Goal: Transaction & Acquisition: Purchase product/service

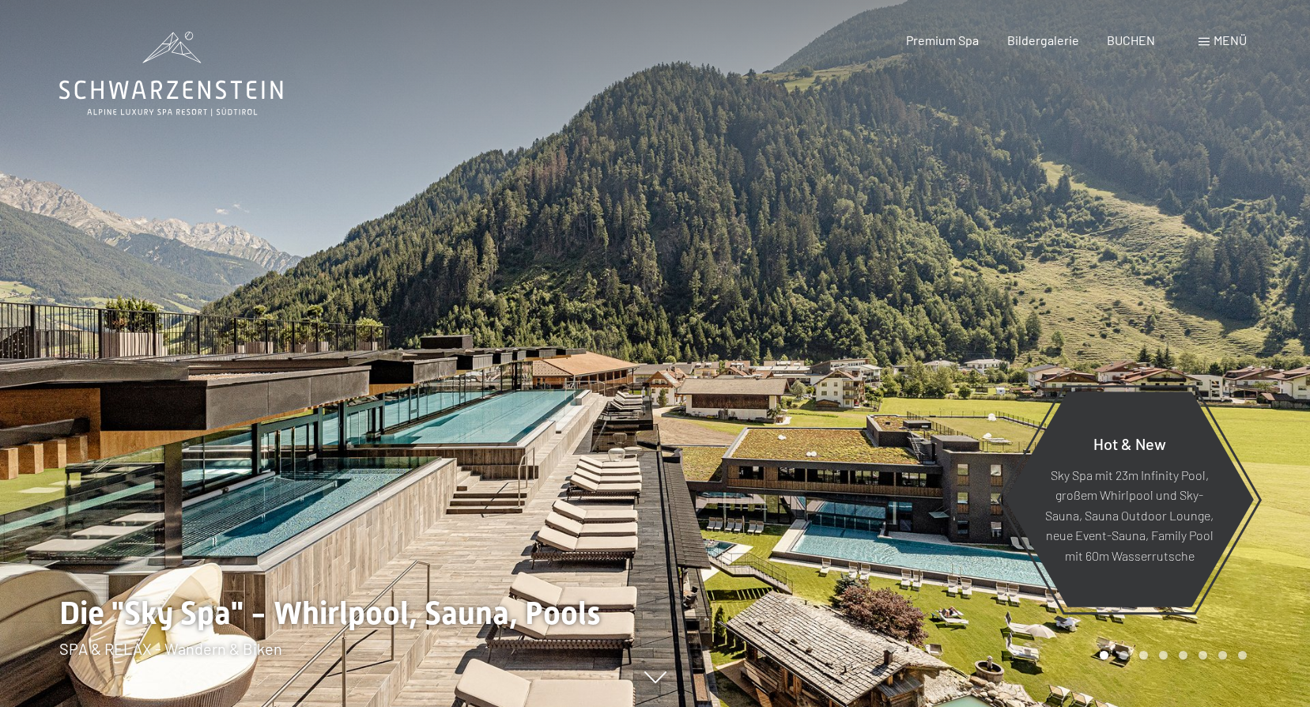
click at [1208, 41] on span at bounding box center [1203, 42] width 11 height 8
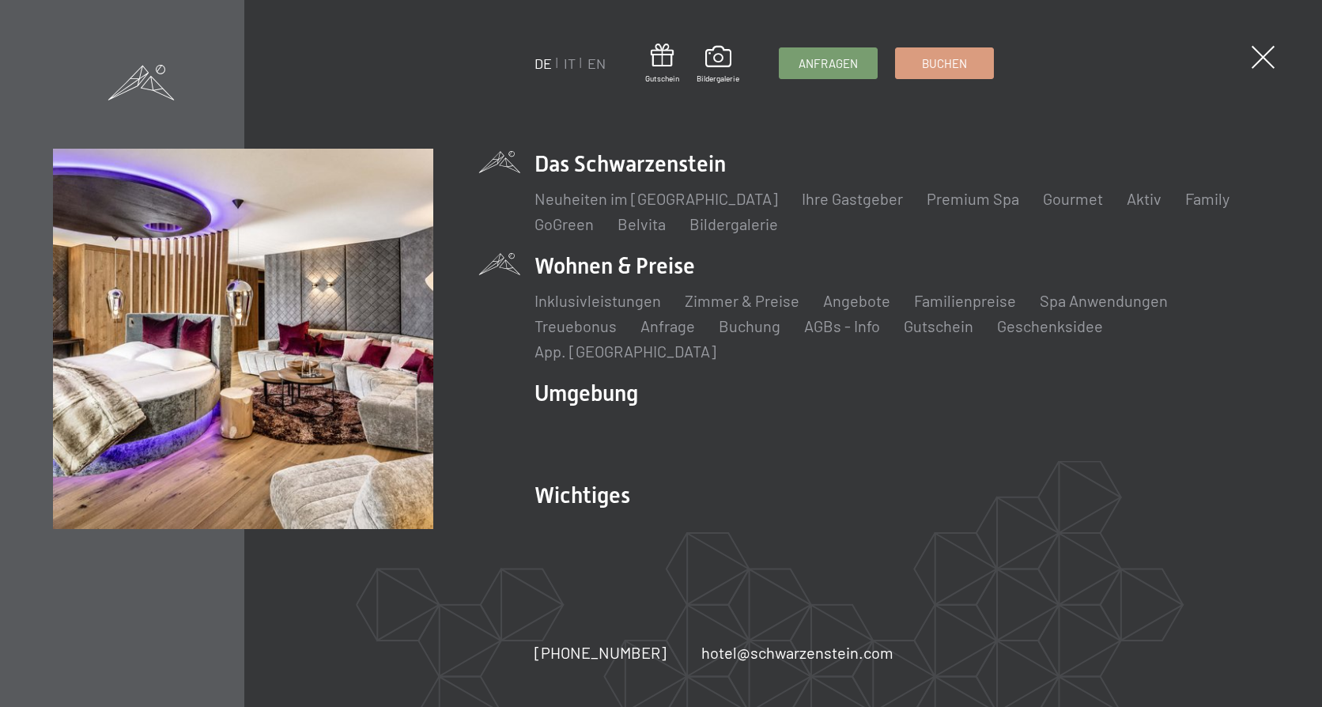
click at [663, 280] on li "Wohnen & Preise Inklusivleistungen Zimmer & Preise Liste Angebote Liste Familie…" at bounding box center [901, 306] width 734 height 111
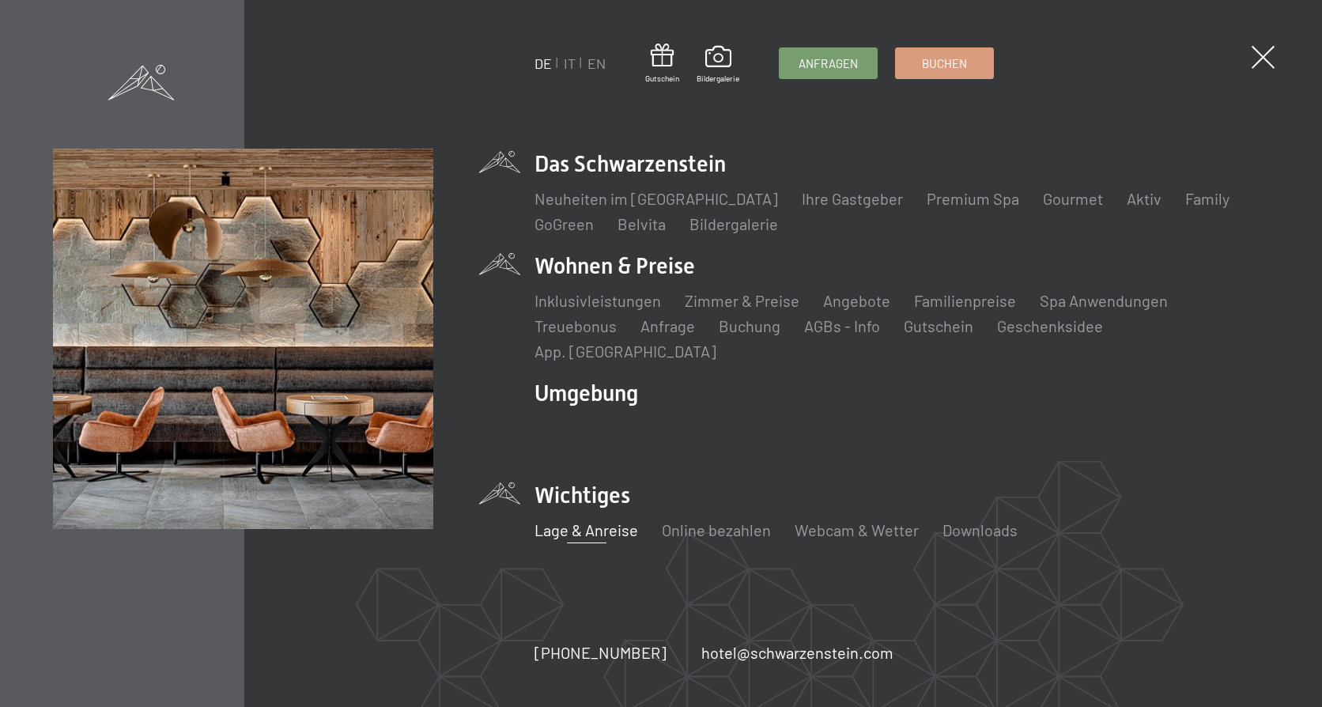
click at [605, 523] on link "Lage & Anreise" at bounding box center [586, 529] width 104 height 19
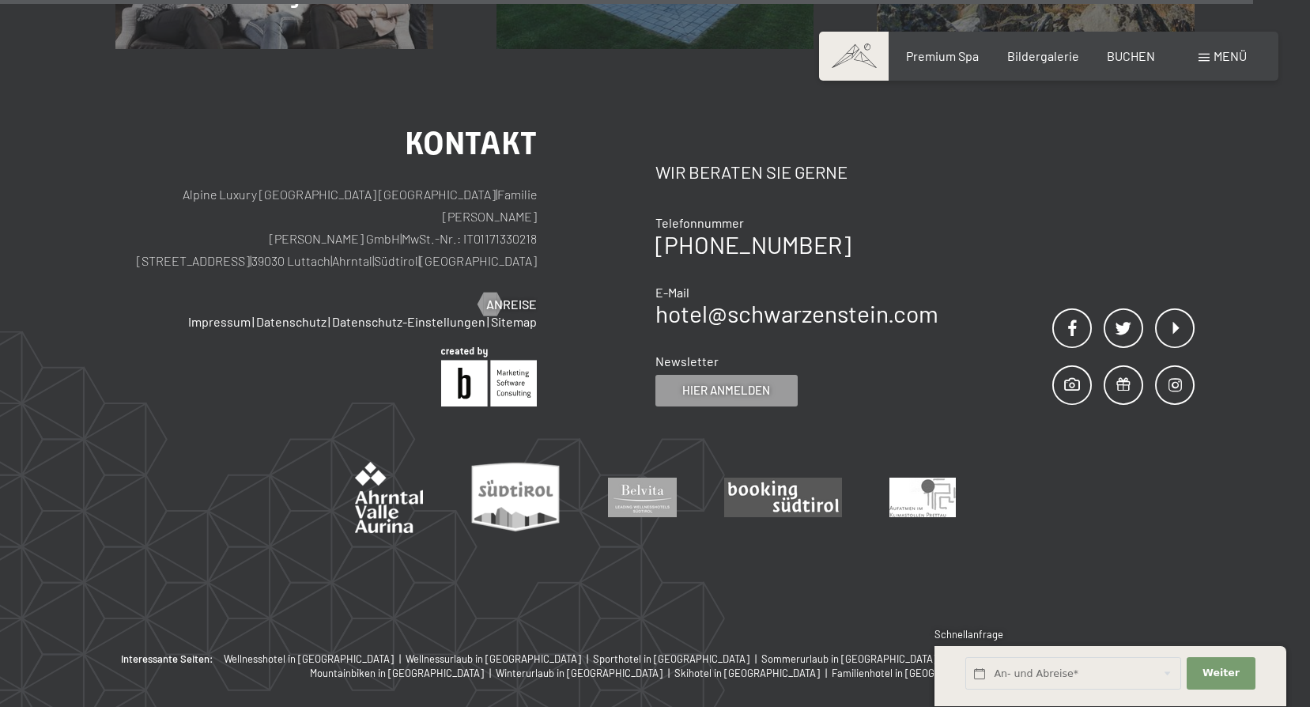
scroll to position [1654, 0]
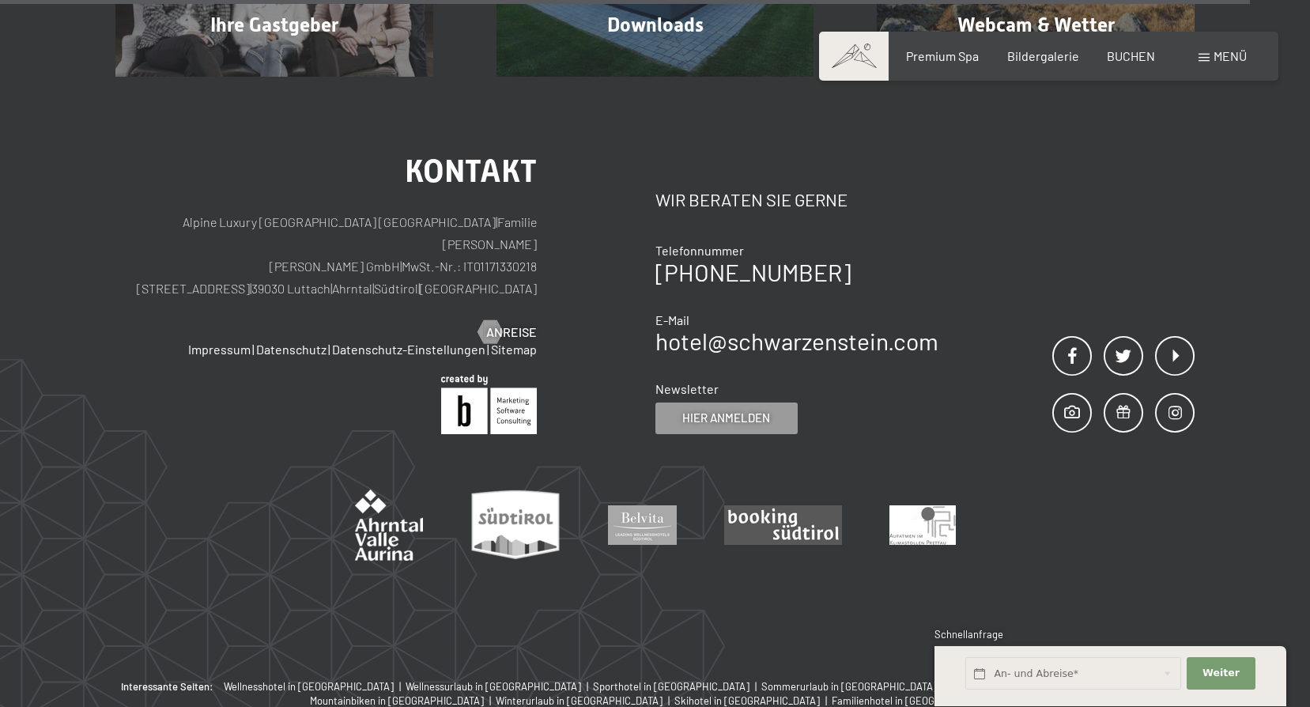
click at [1232, 57] on span "Menü" at bounding box center [1229, 55] width 33 height 15
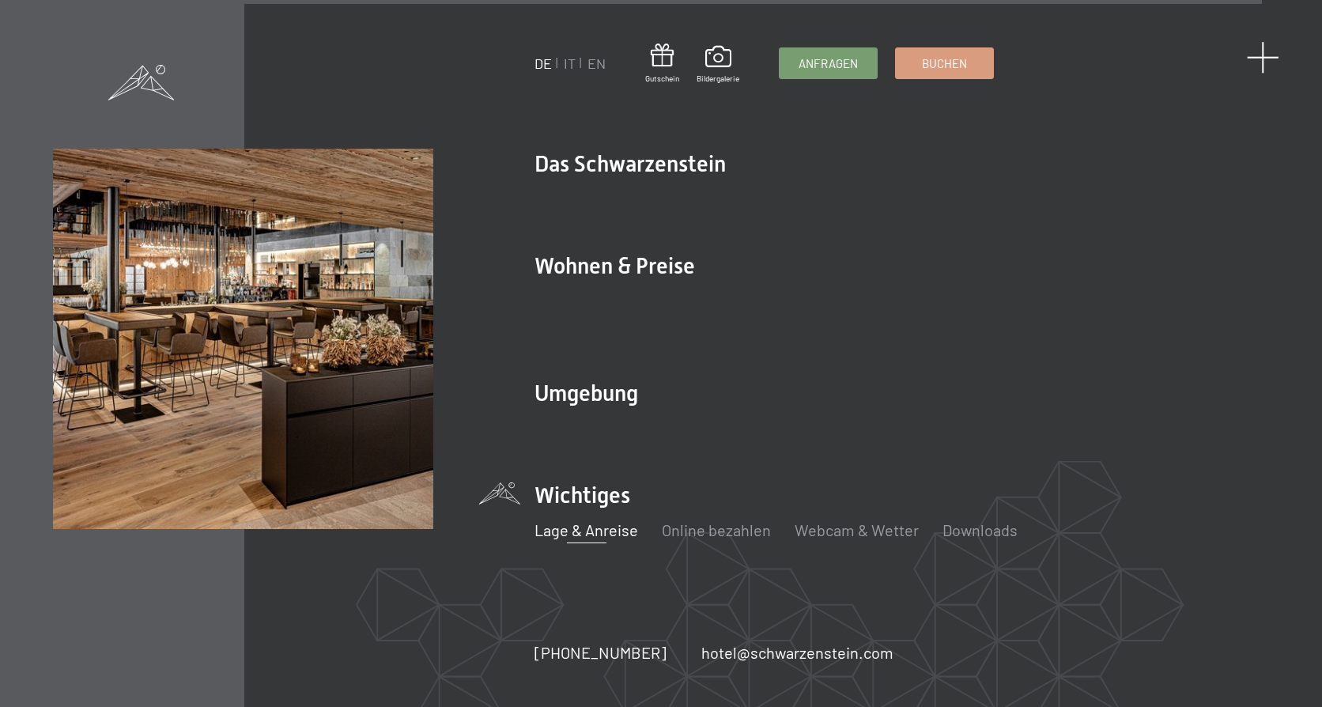
click at [1254, 59] on span at bounding box center [1263, 57] width 32 height 32
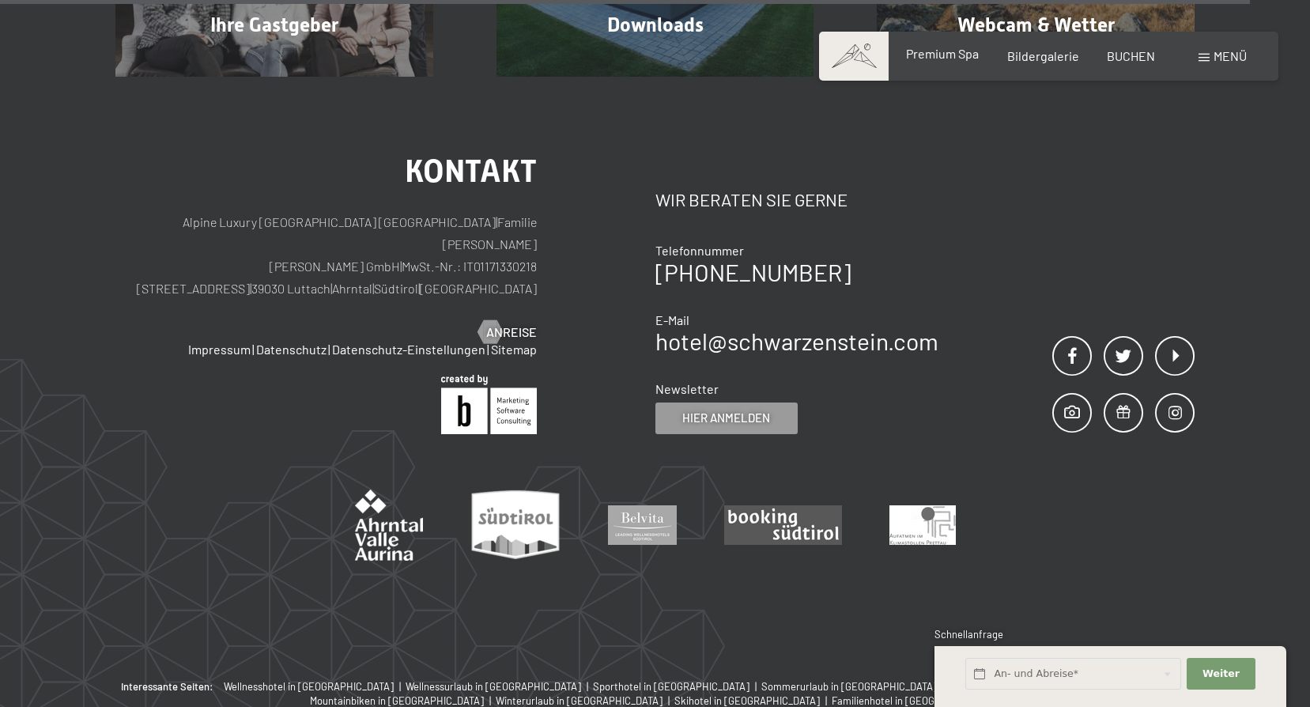
click at [966, 57] on span "Premium Spa" at bounding box center [942, 53] width 73 height 15
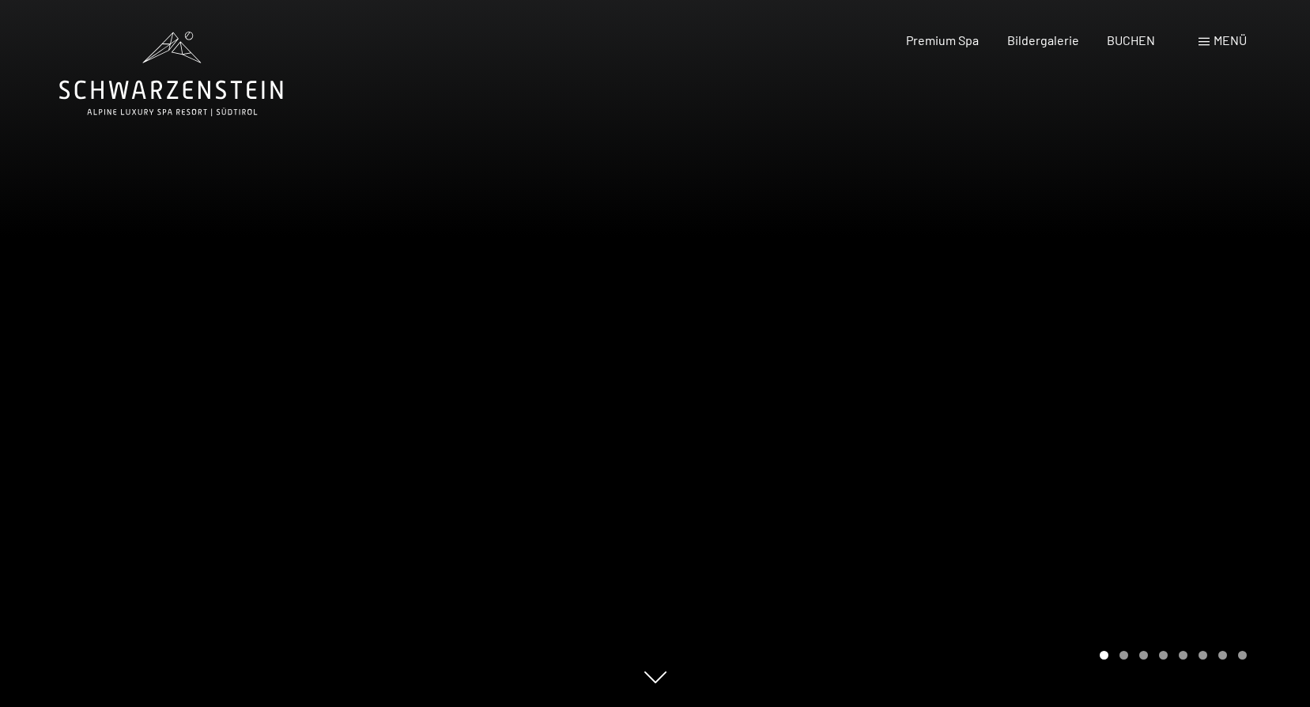
click at [1215, 45] on span "Menü" at bounding box center [1229, 39] width 33 height 15
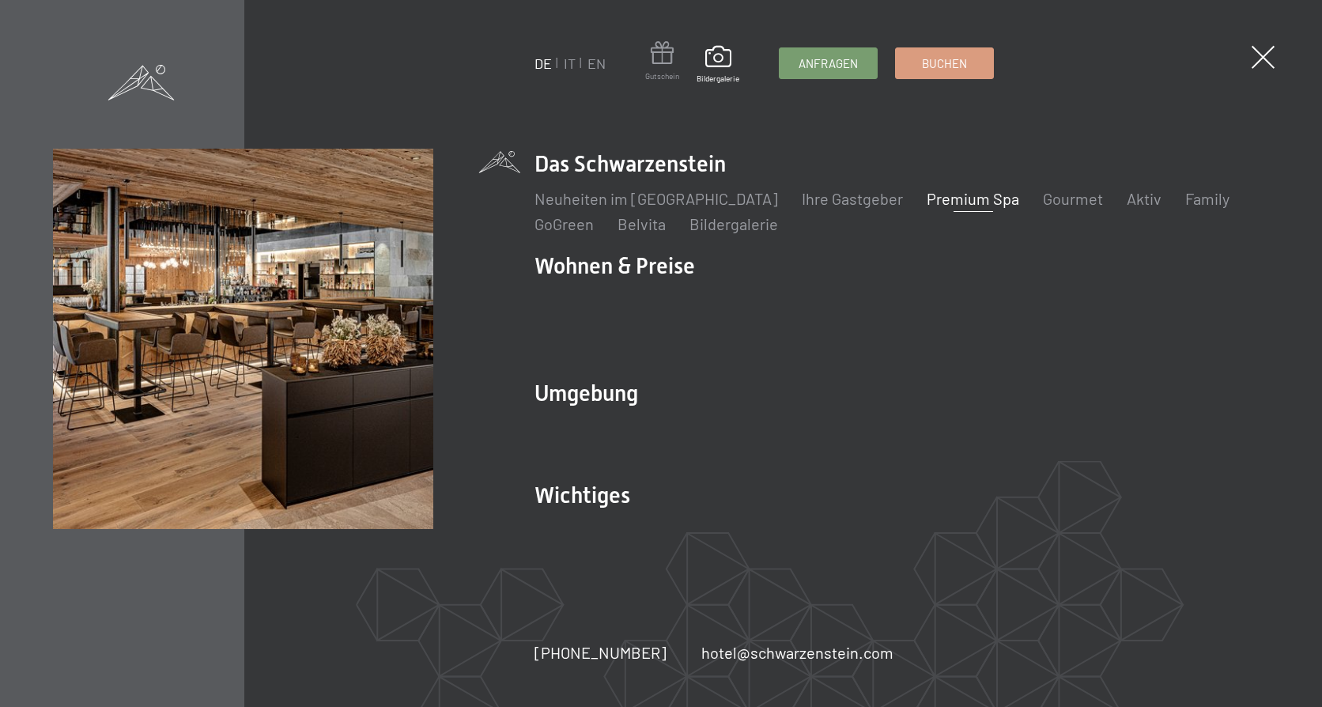
click at [673, 62] on span at bounding box center [662, 55] width 34 height 29
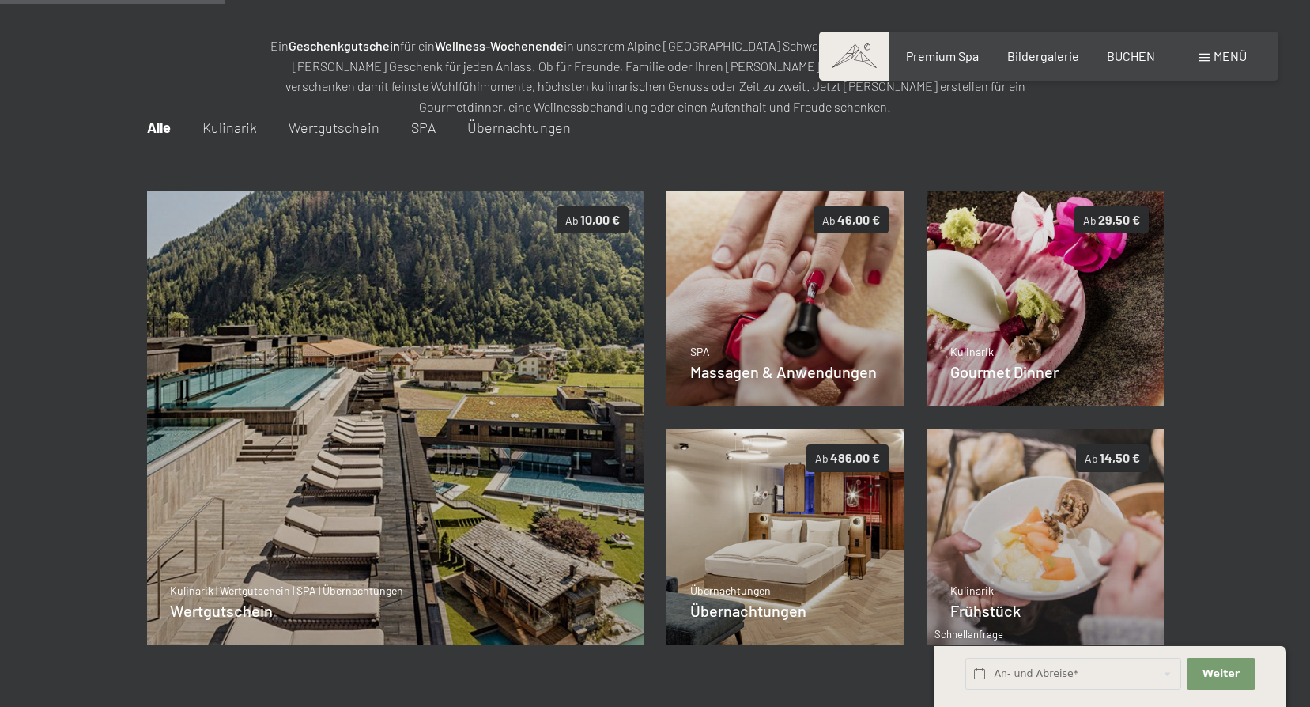
scroll to position [229, 0]
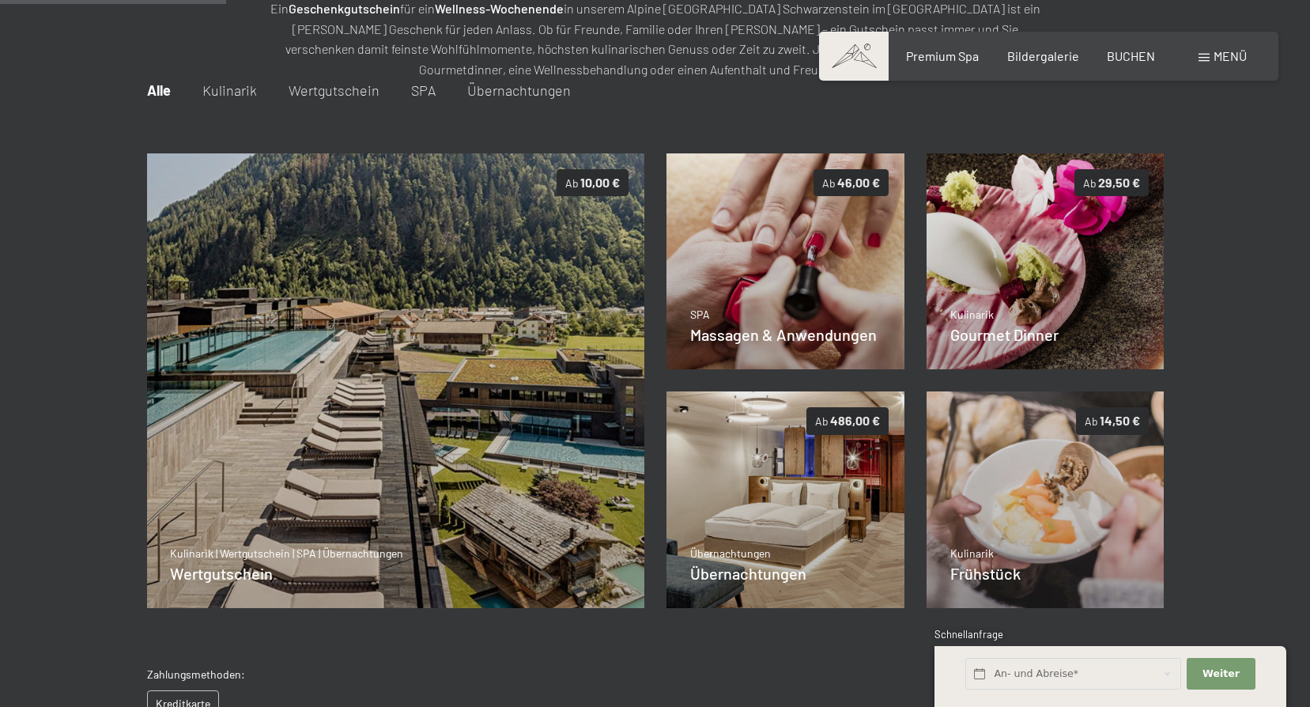
click at [414, 85] on span "SPA" at bounding box center [423, 89] width 25 height 17
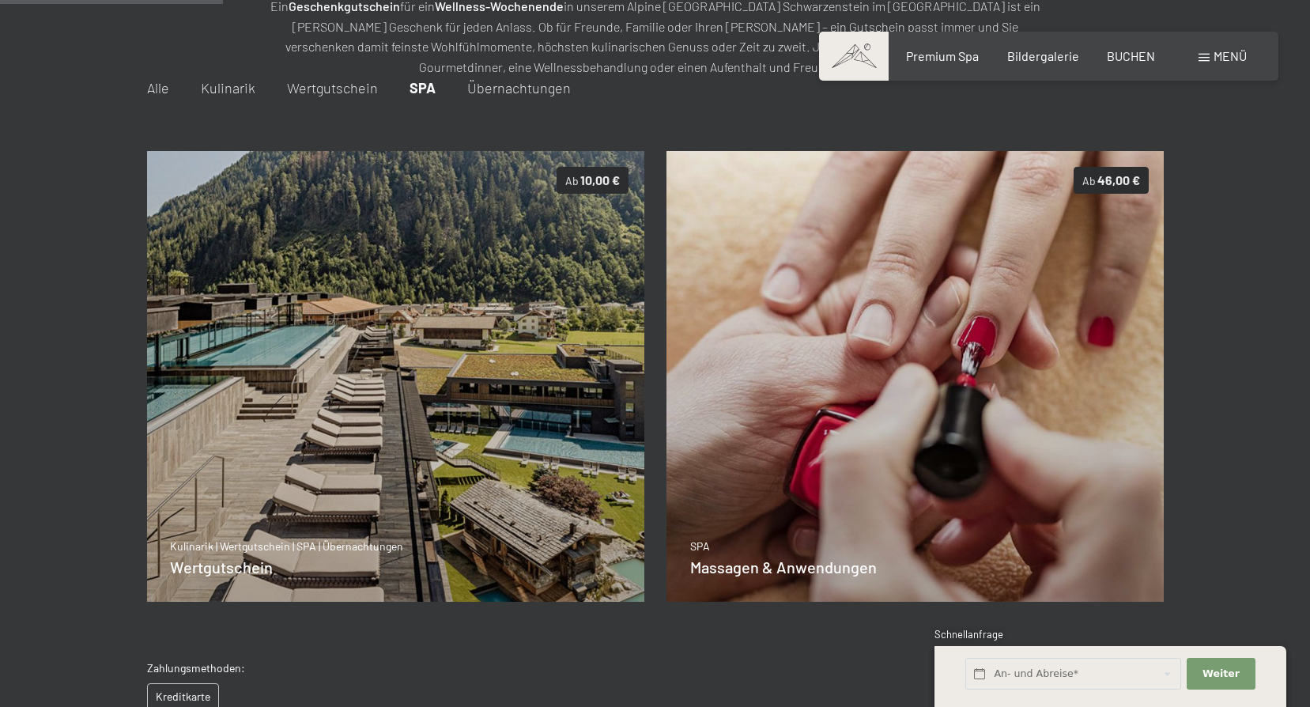
scroll to position [237, 0]
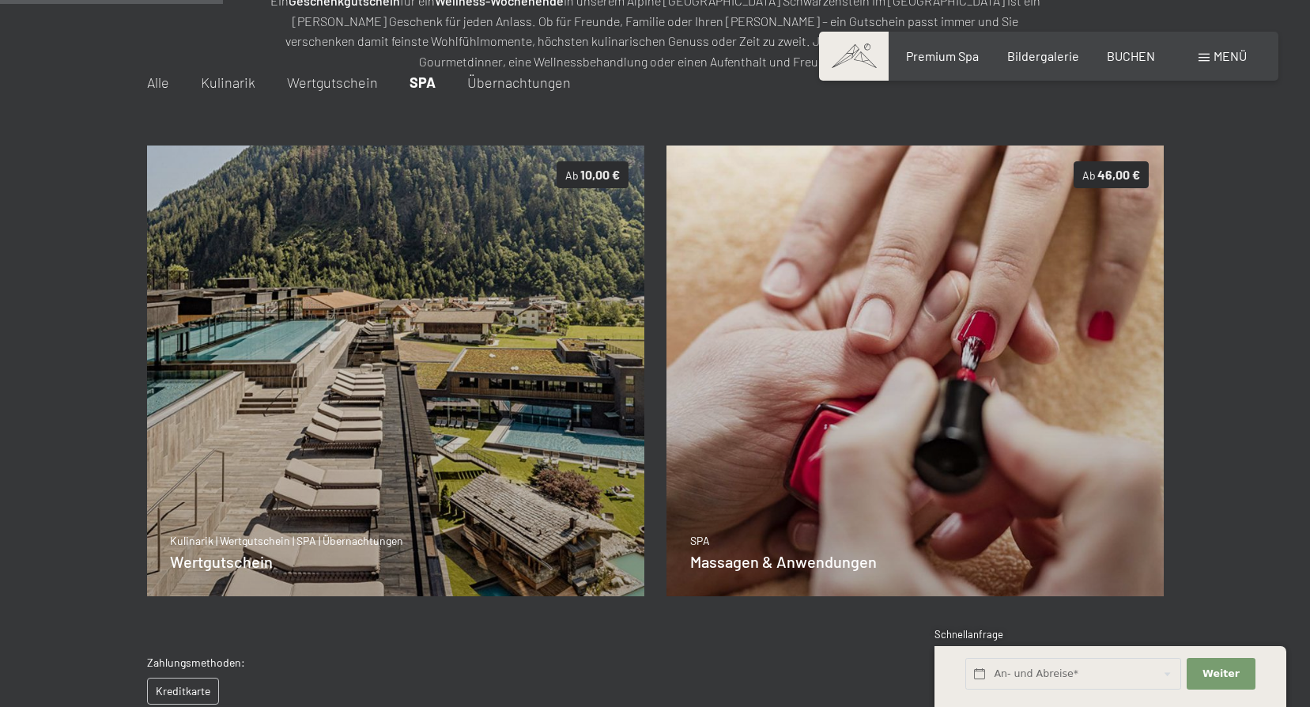
click at [370, 84] on span "Wertgutschein" at bounding box center [332, 82] width 91 height 17
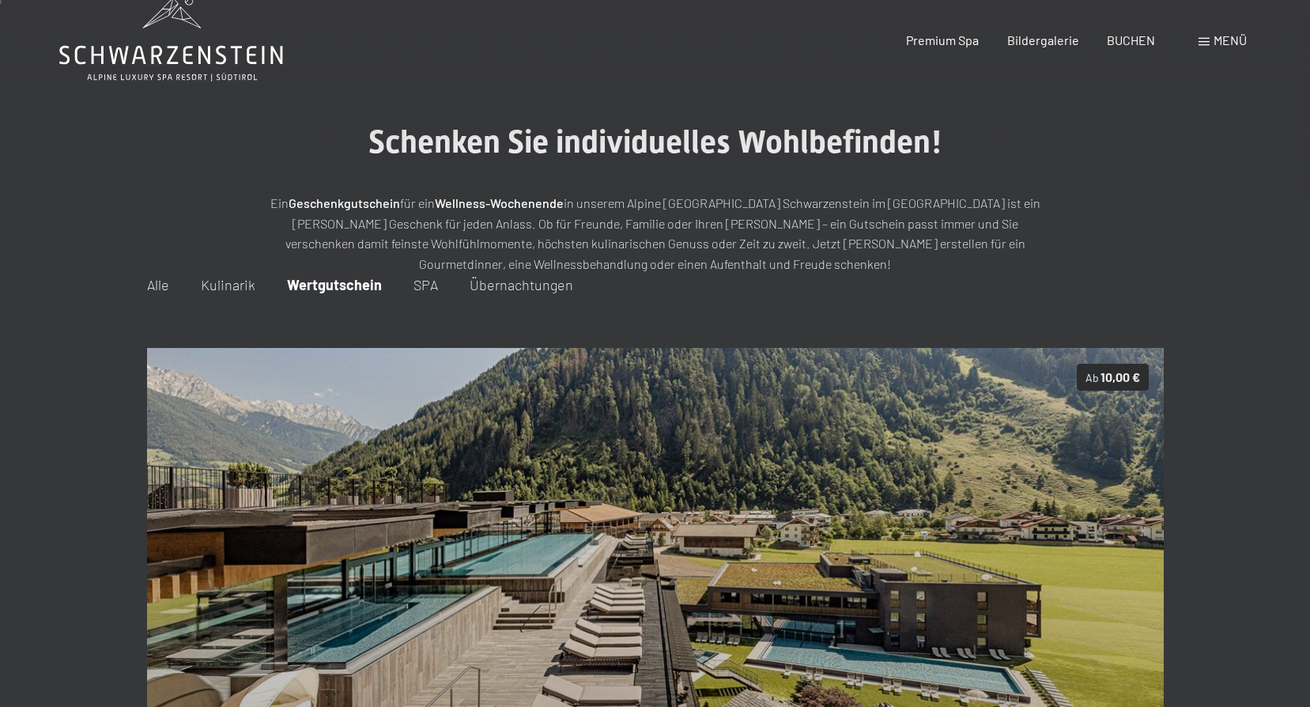
scroll to position [0, 0]
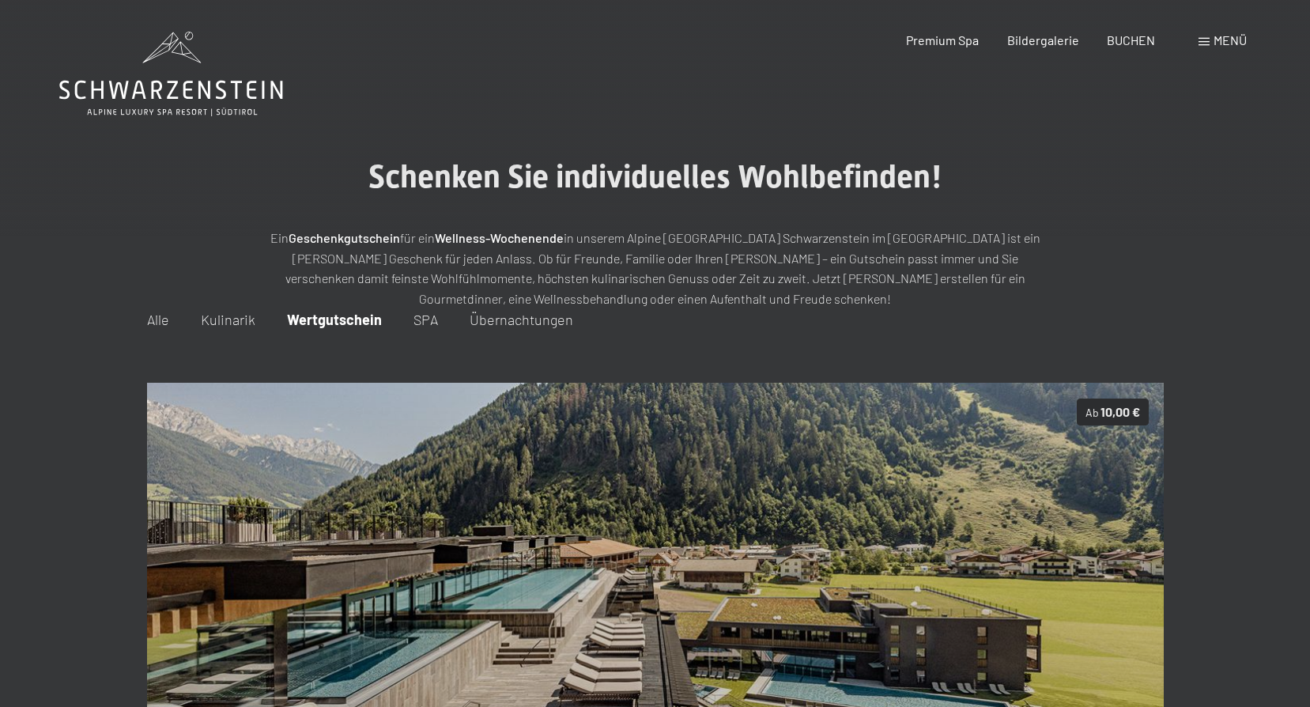
click at [158, 320] on span "Alle" at bounding box center [158, 319] width 22 height 17
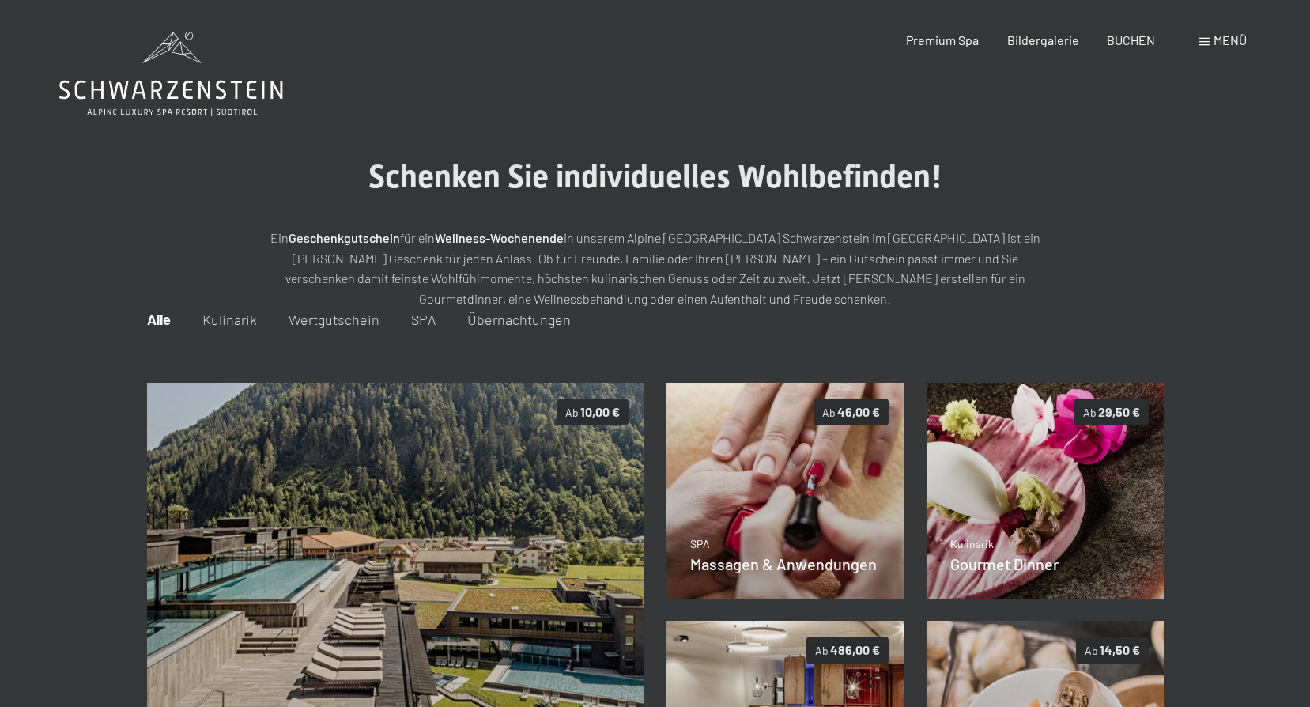
click at [224, 328] on span "Kulinarik" at bounding box center [229, 319] width 55 height 17
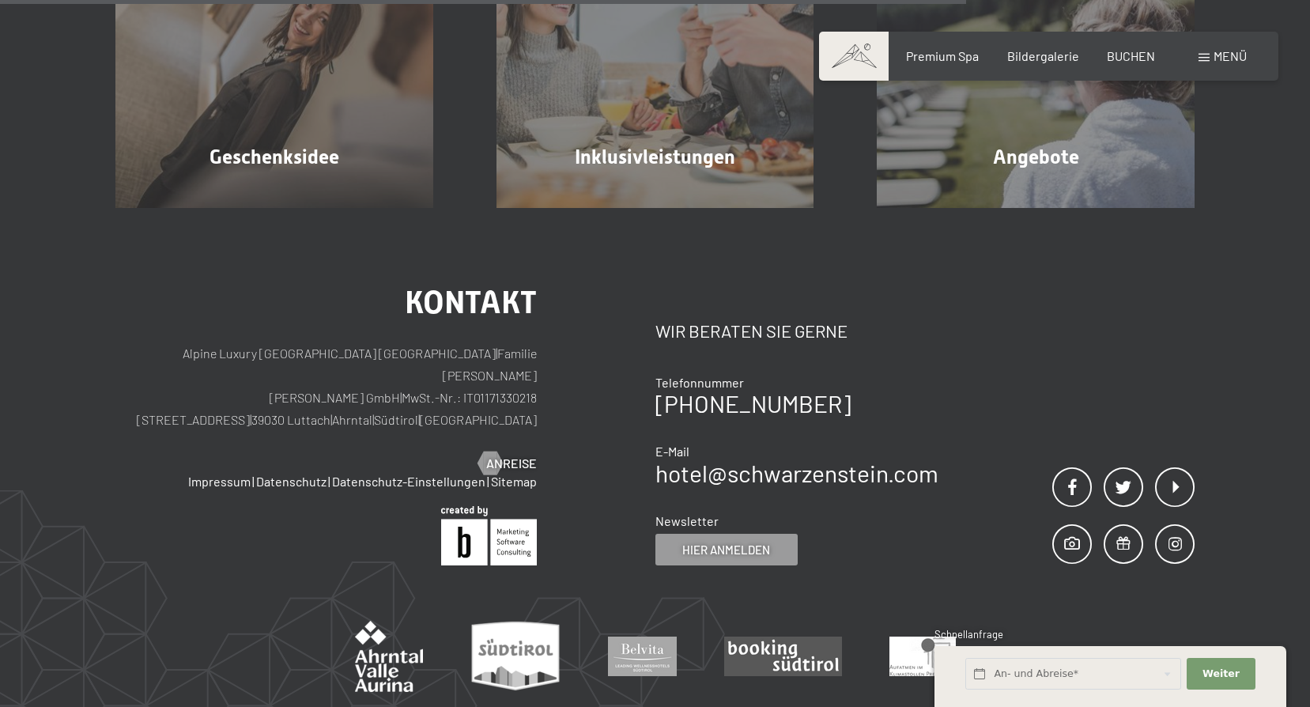
scroll to position [1028, 0]
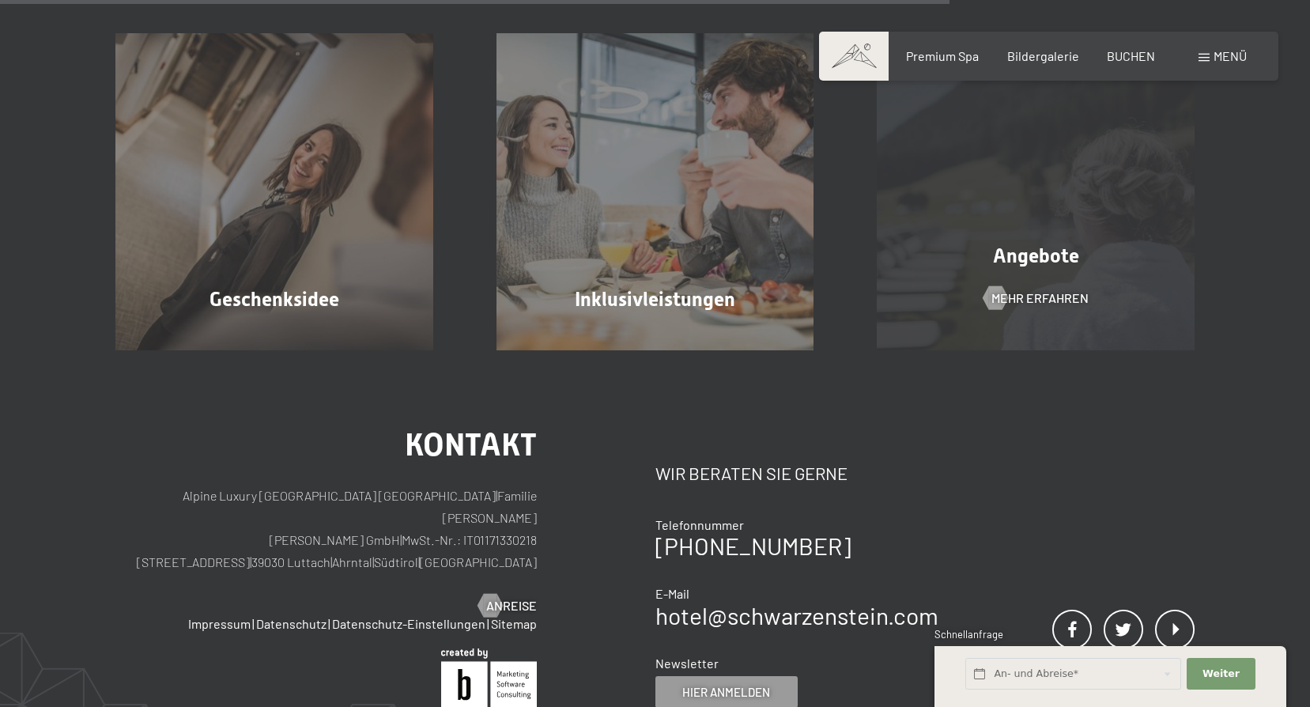
click at [1034, 307] on div "Angebote Mehr erfahren" at bounding box center [1035, 192] width 381 height 318
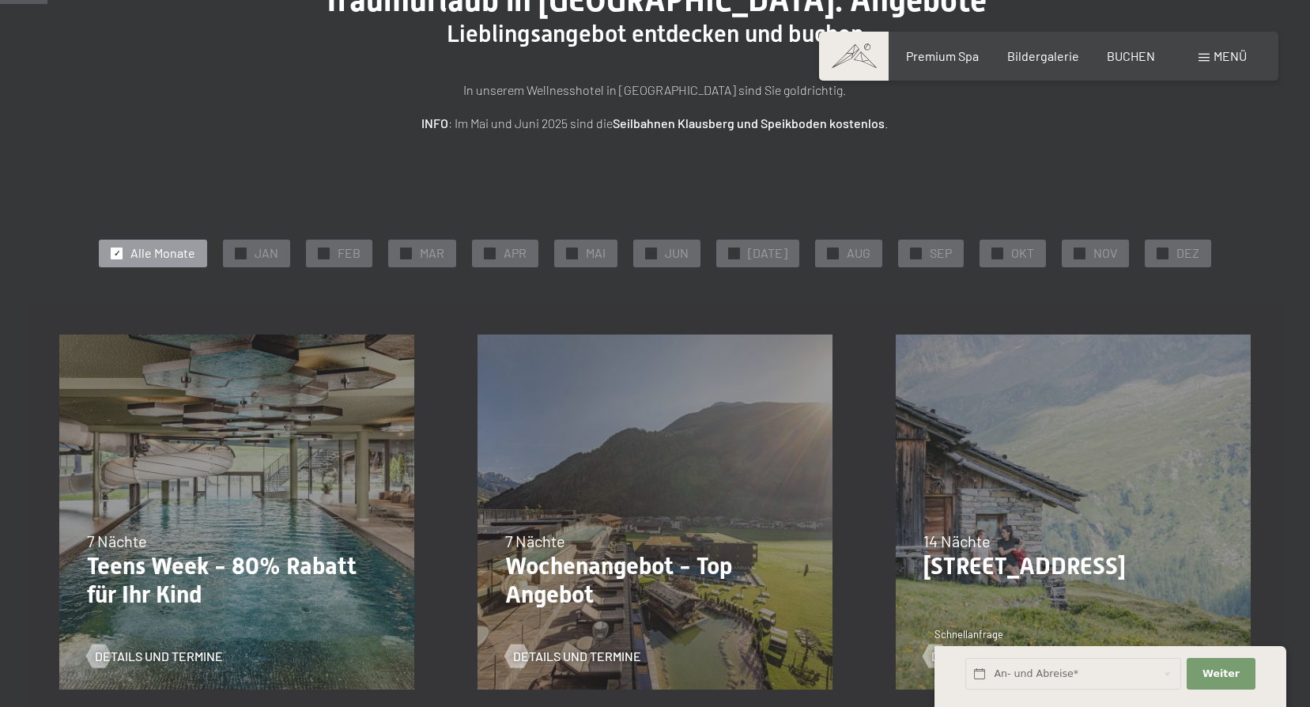
scroll to position [237, 0]
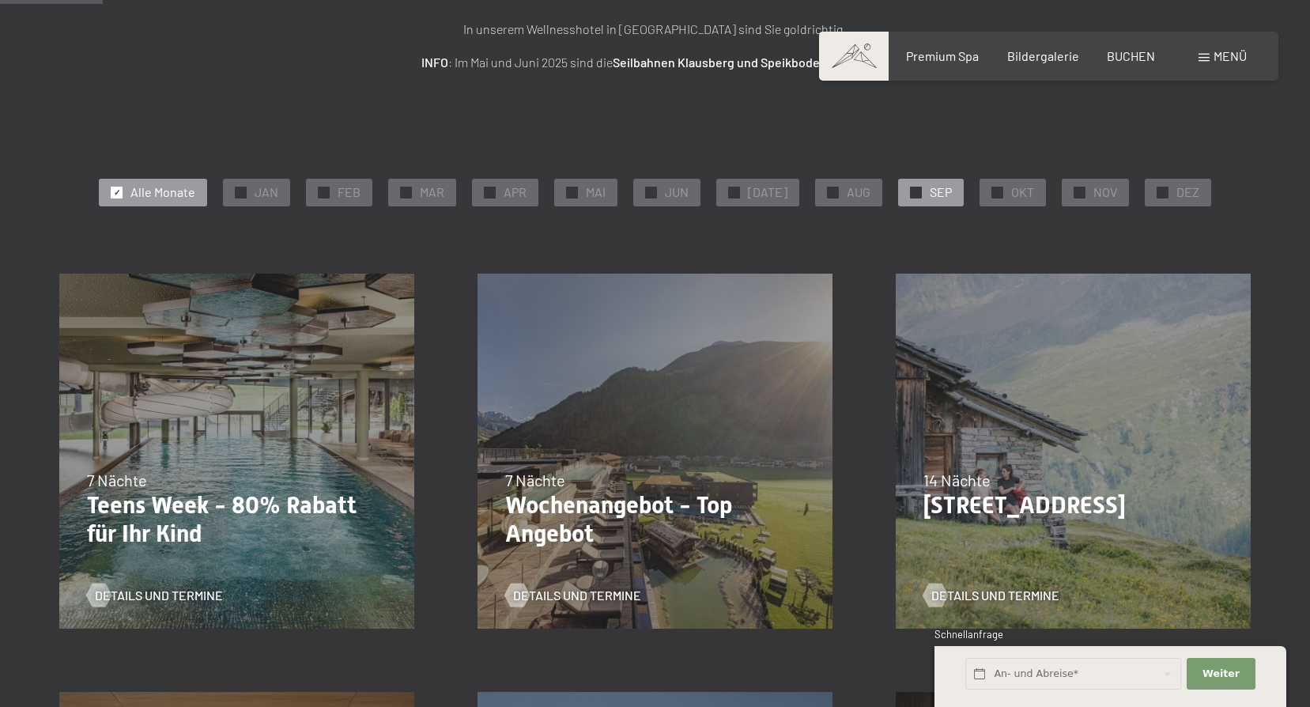
click at [908, 200] on div "✓ SEP" at bounding box center [931, 192] width 66 height 27
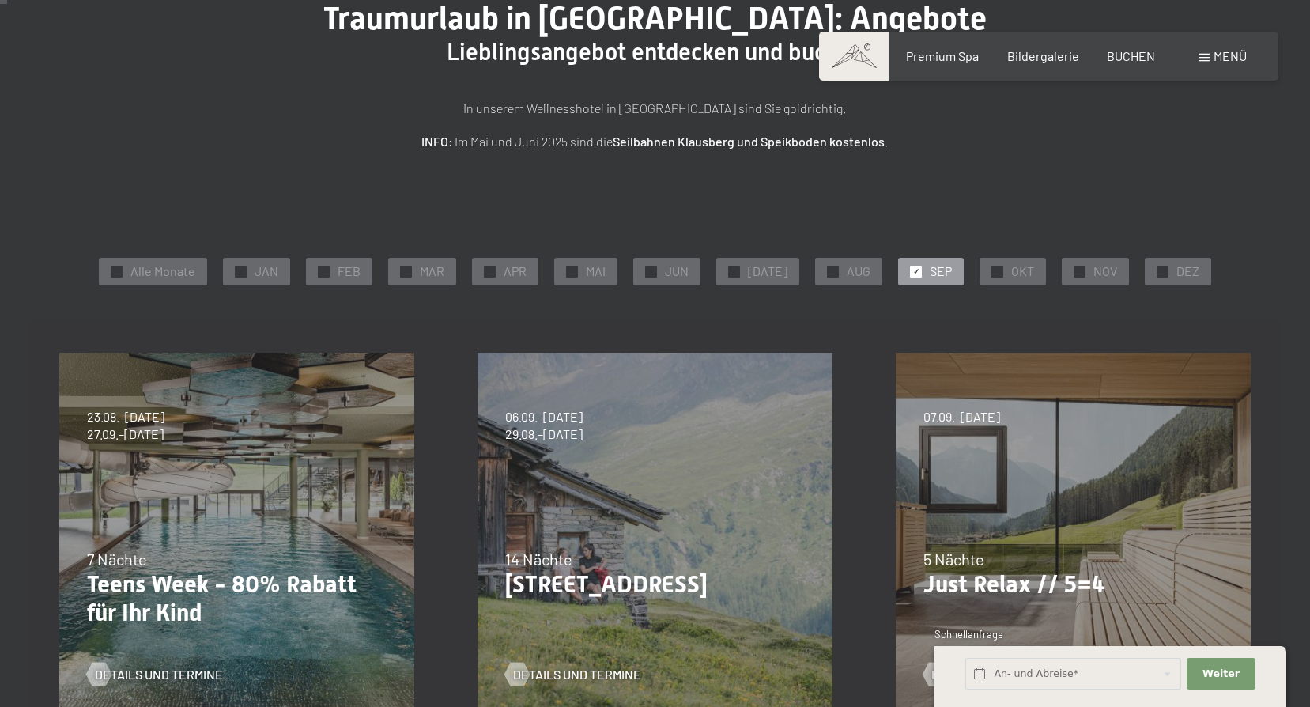
scroll to position [0, 0]
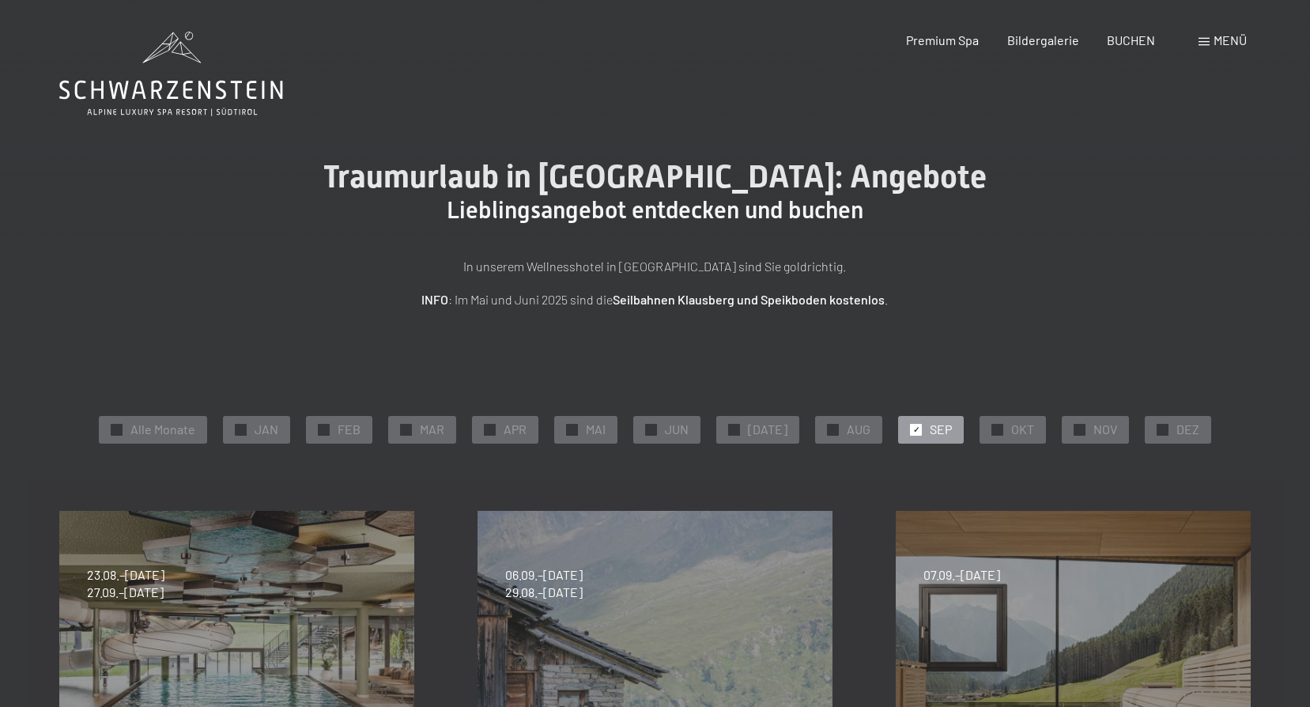
click at [1213, 38] on span "Menü" at bounding box center [1229, 39] width 33 height 15
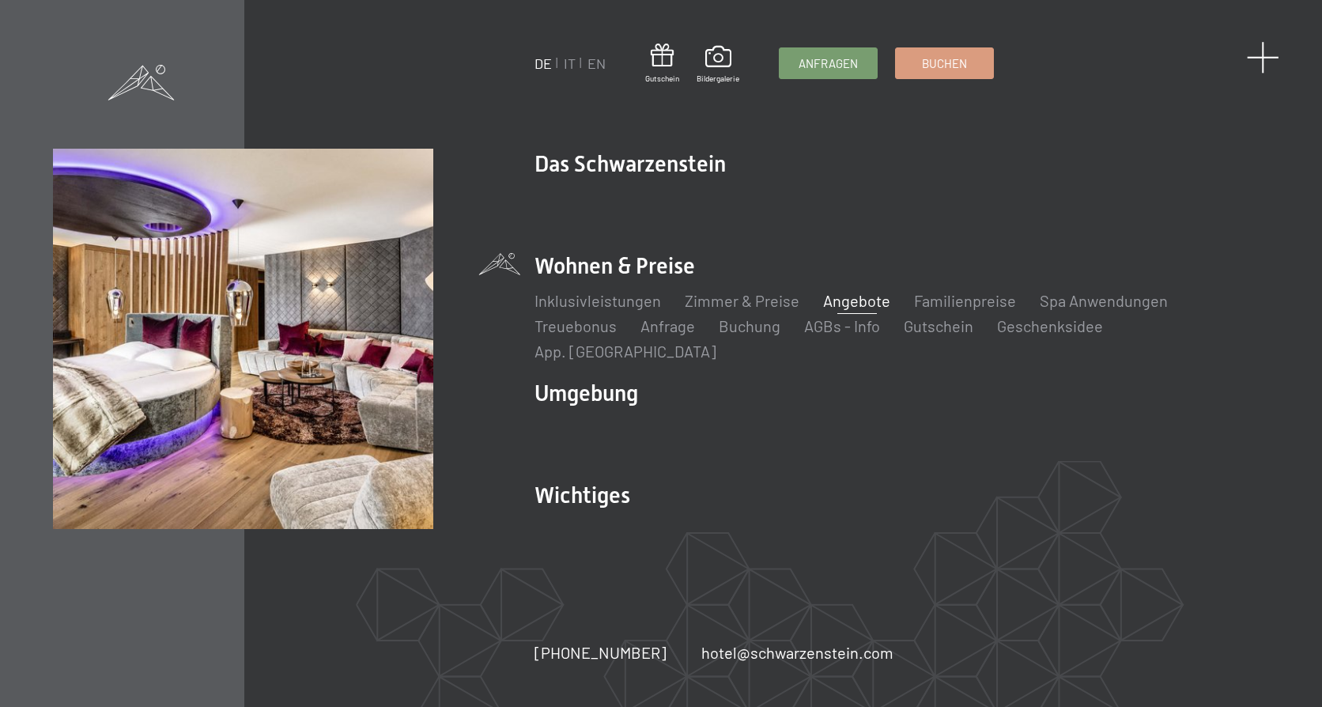
click at [1273, 58] on span at bounding box center [1263, 57] width 32 height 32
